Goal: Information Seeking & Learning: Learn about a topic

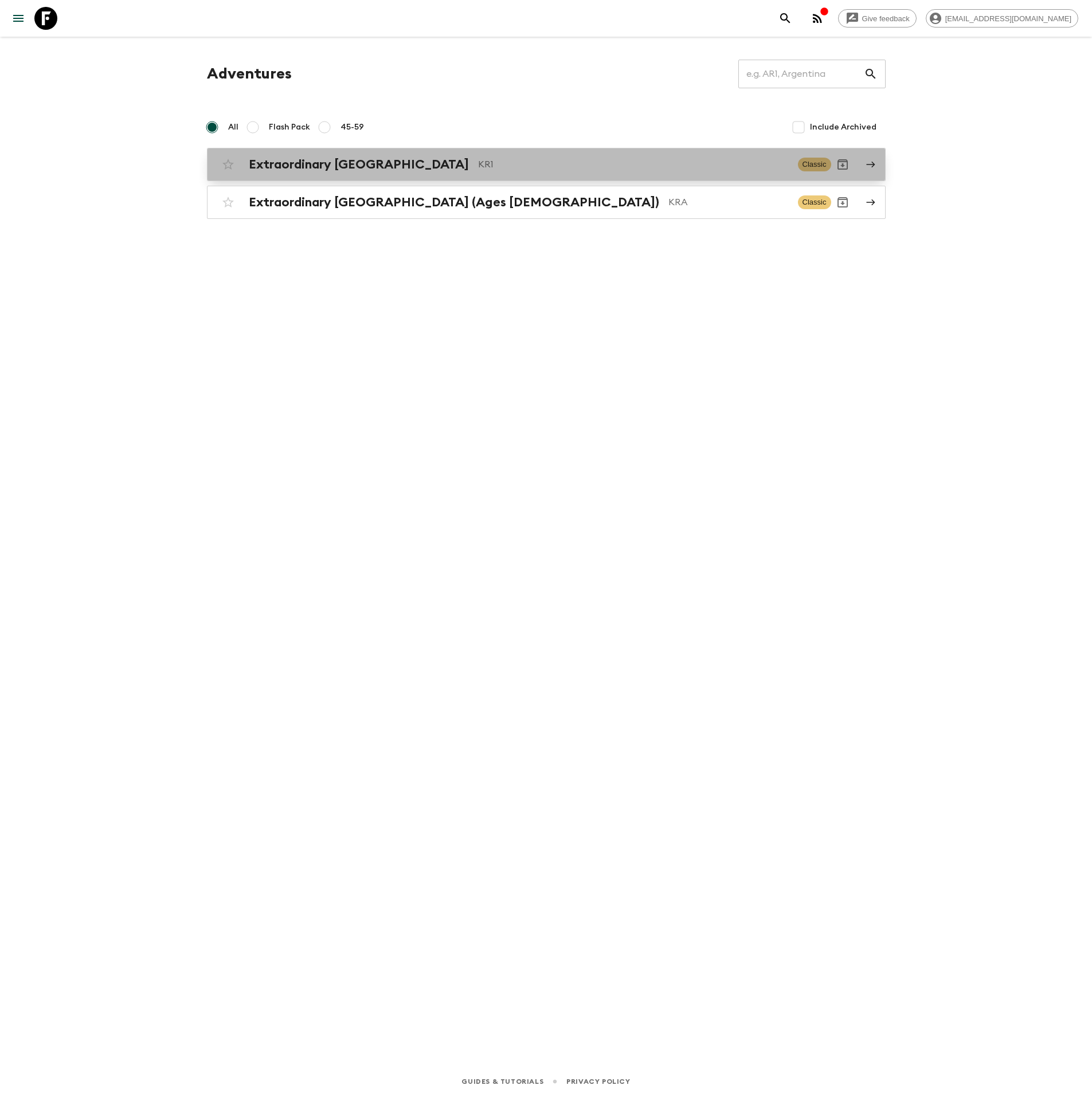
click at [542, 162] on p "KR1" at bounding box center [633, 164] width 311 height 14
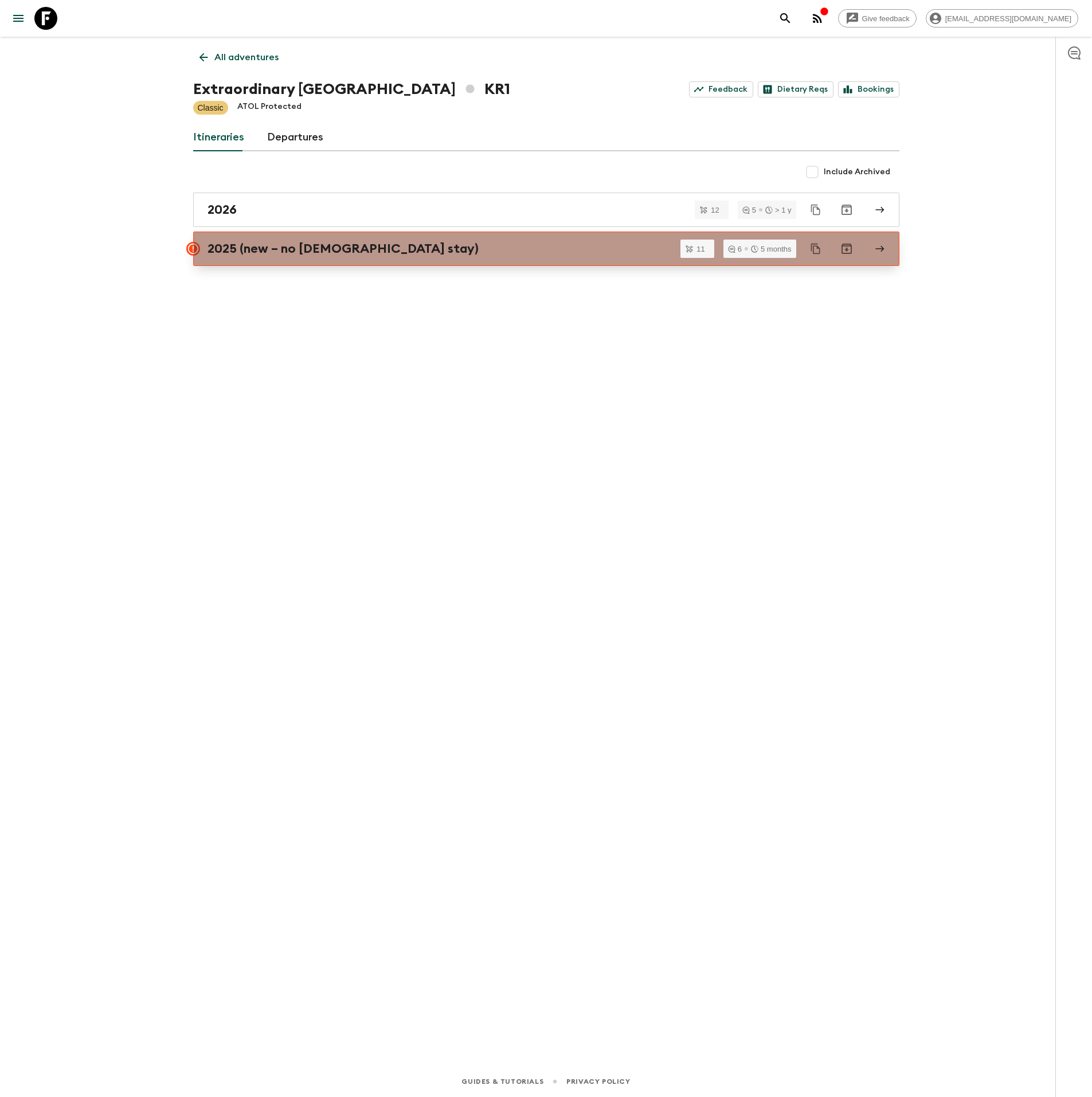
click at [491, 259] on link "2025 (new – no [DEMOGRAPHIC_DATA] stay)" at bounding box center [546, 248] width 706 height 34
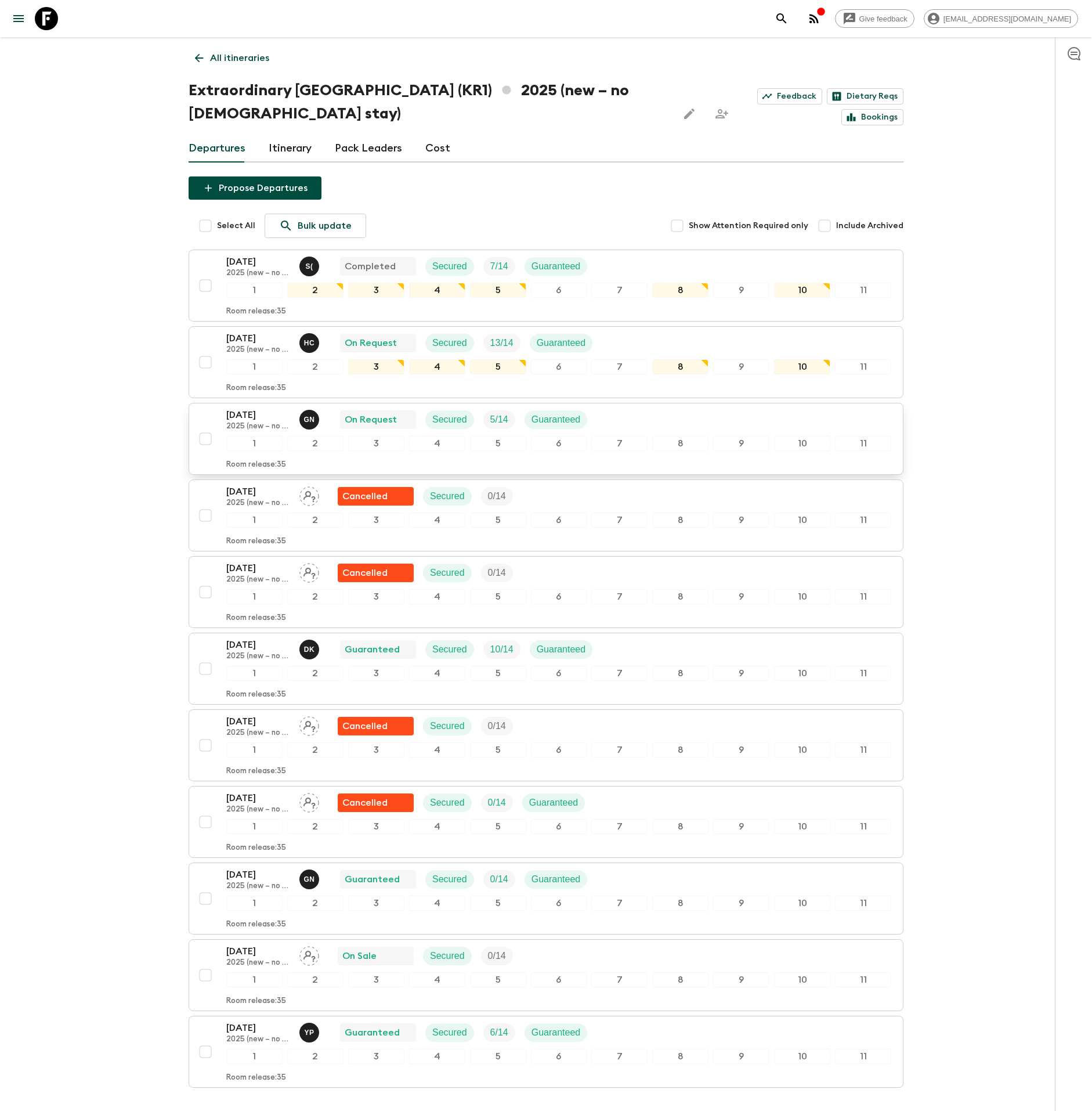
click at [639, 416] on div "[DATE] 2025 (new – no temple stay) G N On Request Secured 5 / 14 Guaranteed" at bounding box center [558, 419] width 665 height 23
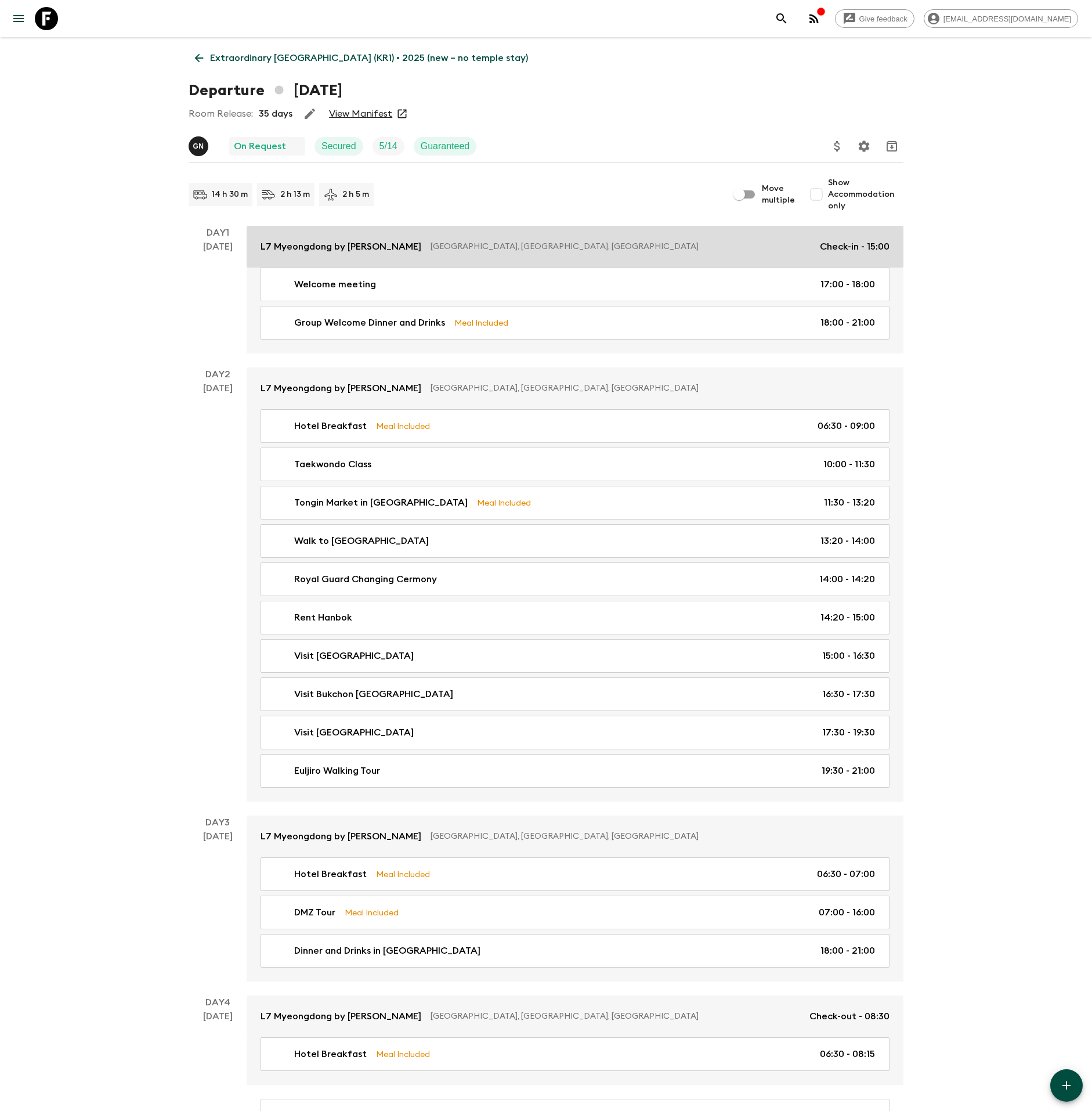
click at [408, 255] on link "L7 Myeongdong by LOTTE [GEOGRAPHIC_DATA], [GEOGRAPHIC_DATA], [GEOGRAPHIC_DATA] …" at bounding box center [575, 246] width 657 height 42
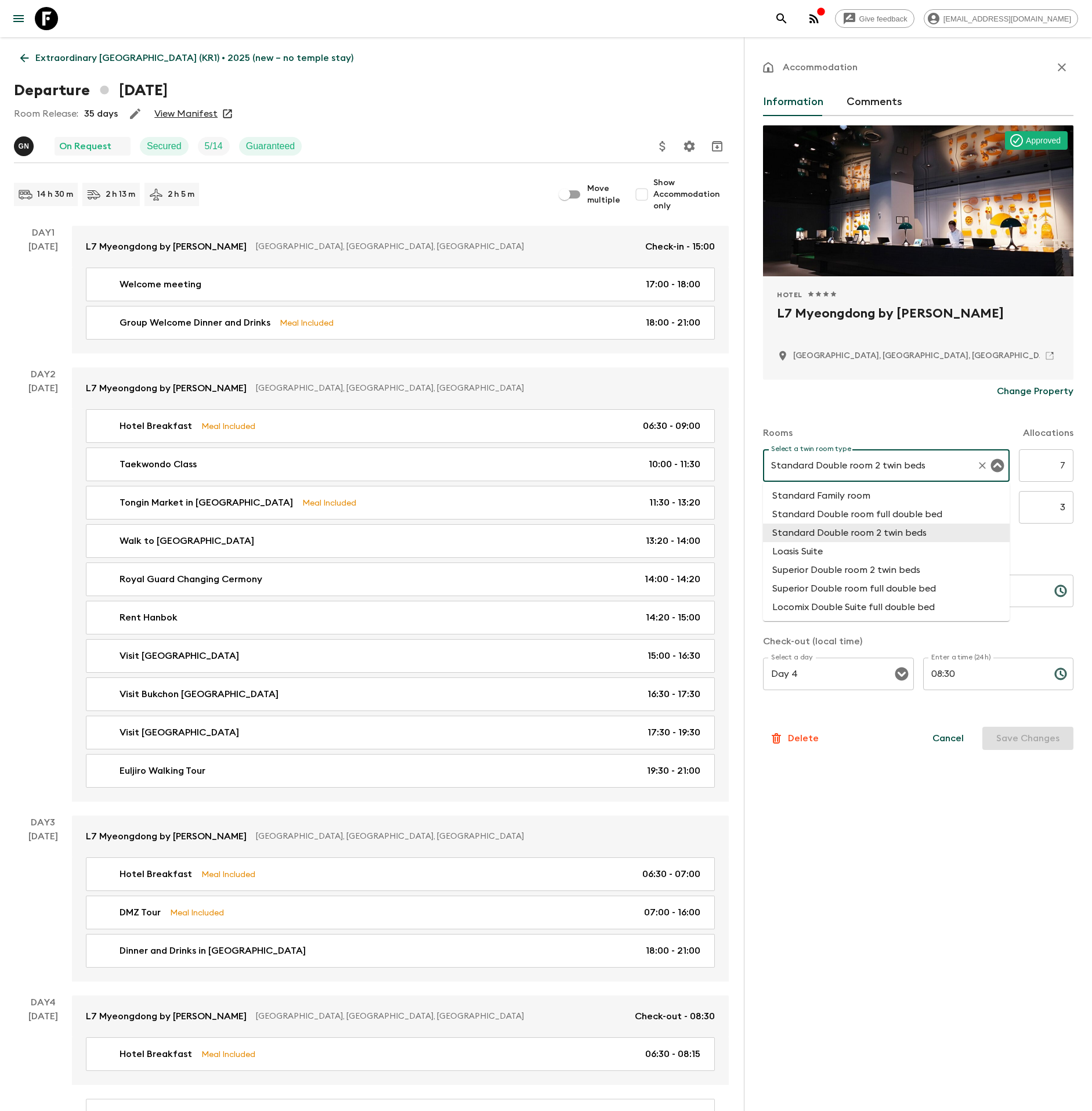
drag, startPoint x: 926, startPoint y: 465, endPoint x: 763, endPoint y: 467, distance: 163.0
click at [763, 467] on div "Accommodation Information Comments Approved Hotel 1 Star 2 Stars 3 Stars 4 Star…" at bounding box center [918, 592] width 348 height 1111
